Goal: Task Accomplishment & Management: Complete application form

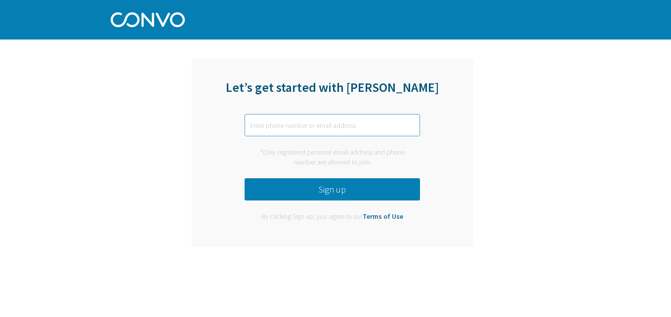
click at [282, 122] on input "text" at bounding box center [331, 125] width 175 height 22
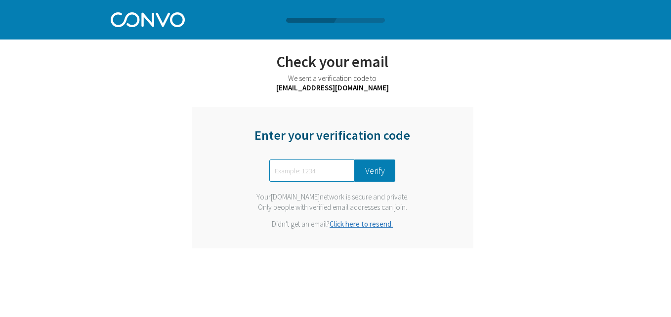
click at [221, 137] on div "Enter your verification code Verify Your student.sca.edu.bz network is secure a…" at bounding box center [332, 177] width 281 height 141
click at [379, 170] on button "Verify" at bounding box center [375, 170] width 40 height 22
click at [293, 121] on div "Enter your verification code Verify Your student.sca.edu.bz network is secure a…" at bounding box center [332, 177] width 281 height 141
